Goal: Navigation & Orientation: Find specific page/section

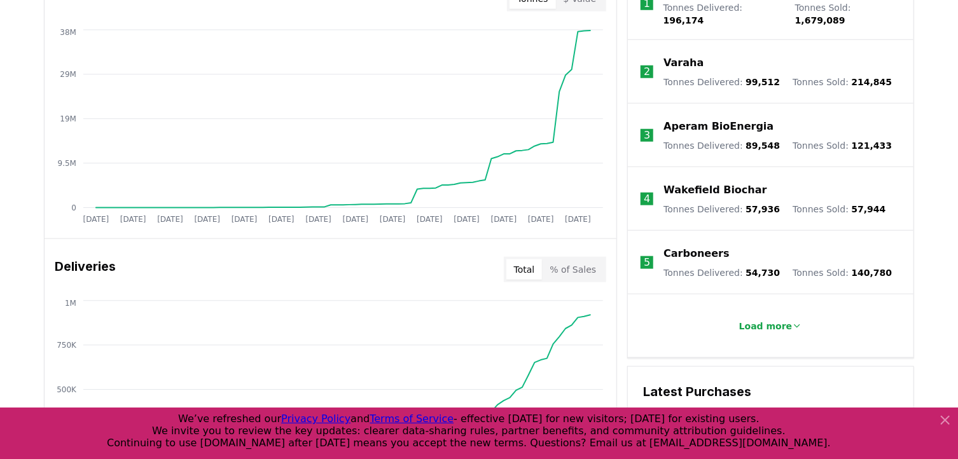
scroll to position [572, 0]
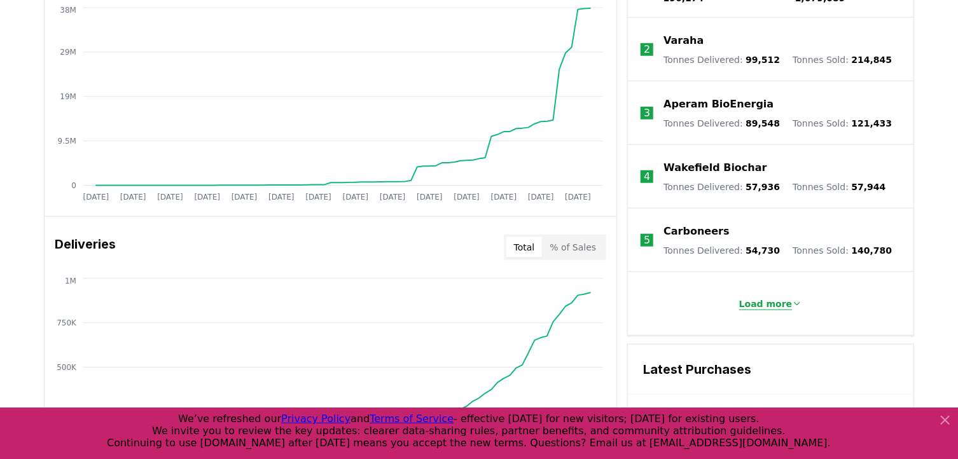
click at [773, 298] on p "Load more" at bounding box center [765, 304] width 53 height 13
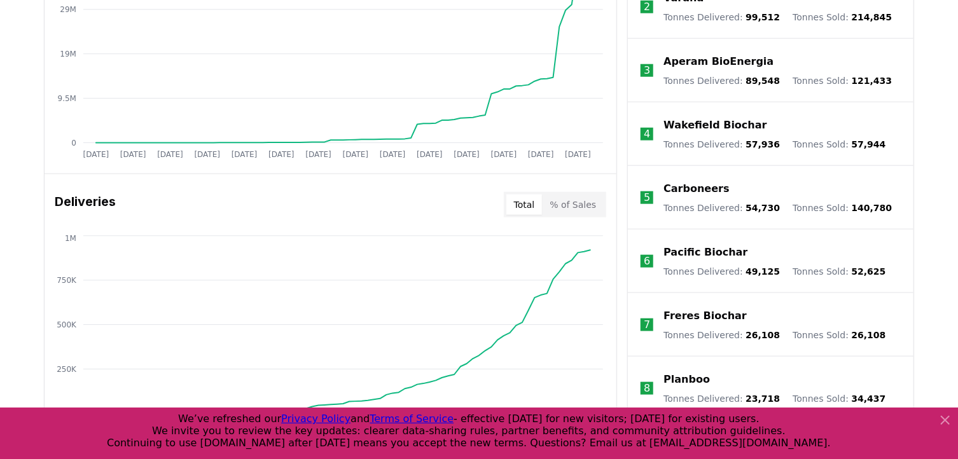
scroll to position [699, 0]
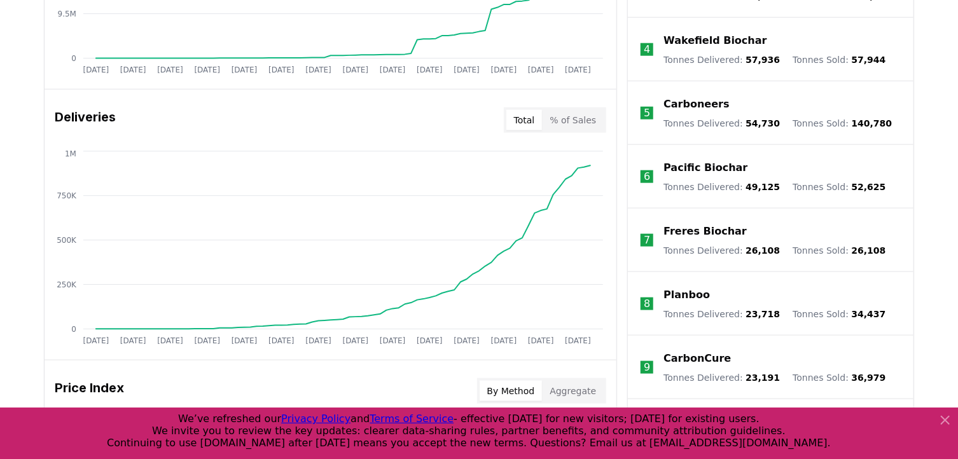
click at [942, 416] on icon at bounding box center [945, 420] width 8 height 8
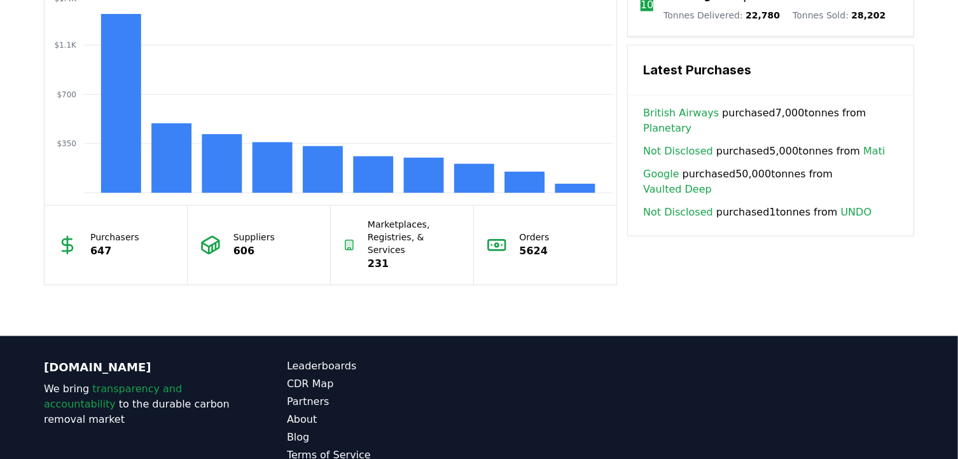
scroll to position [1145, 0]
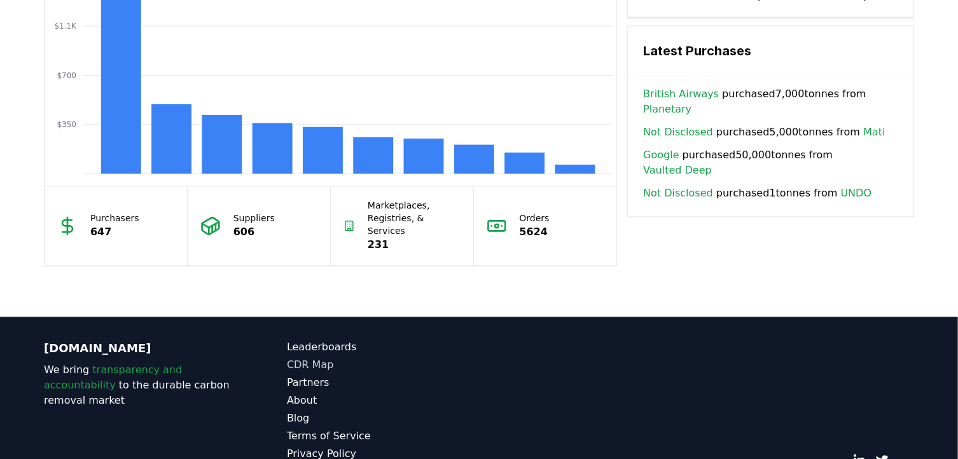
click at [308, 358] on link "CDR Map" at bounding box center [383, 365] width 192 height 15
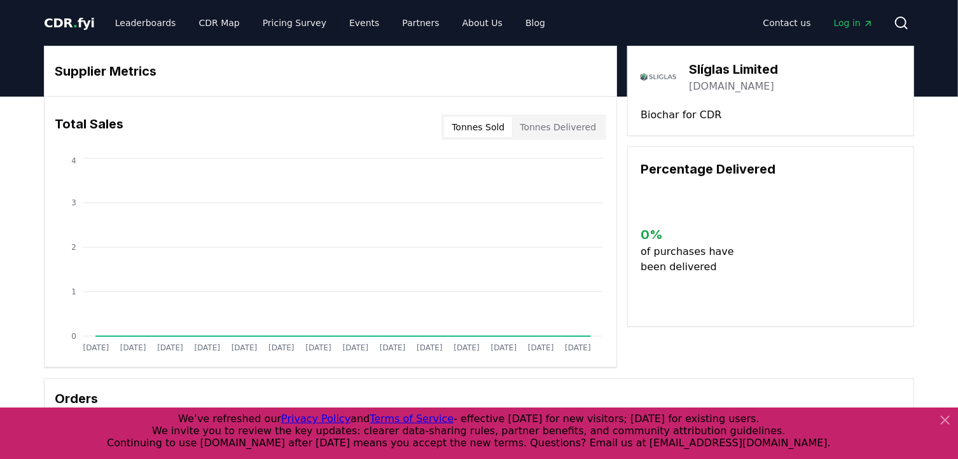
click at [947, 420] on icon at bounding box center [944, 420] width 15 height 15
